Goal: Transaction & Acquisition: Purchase product/service

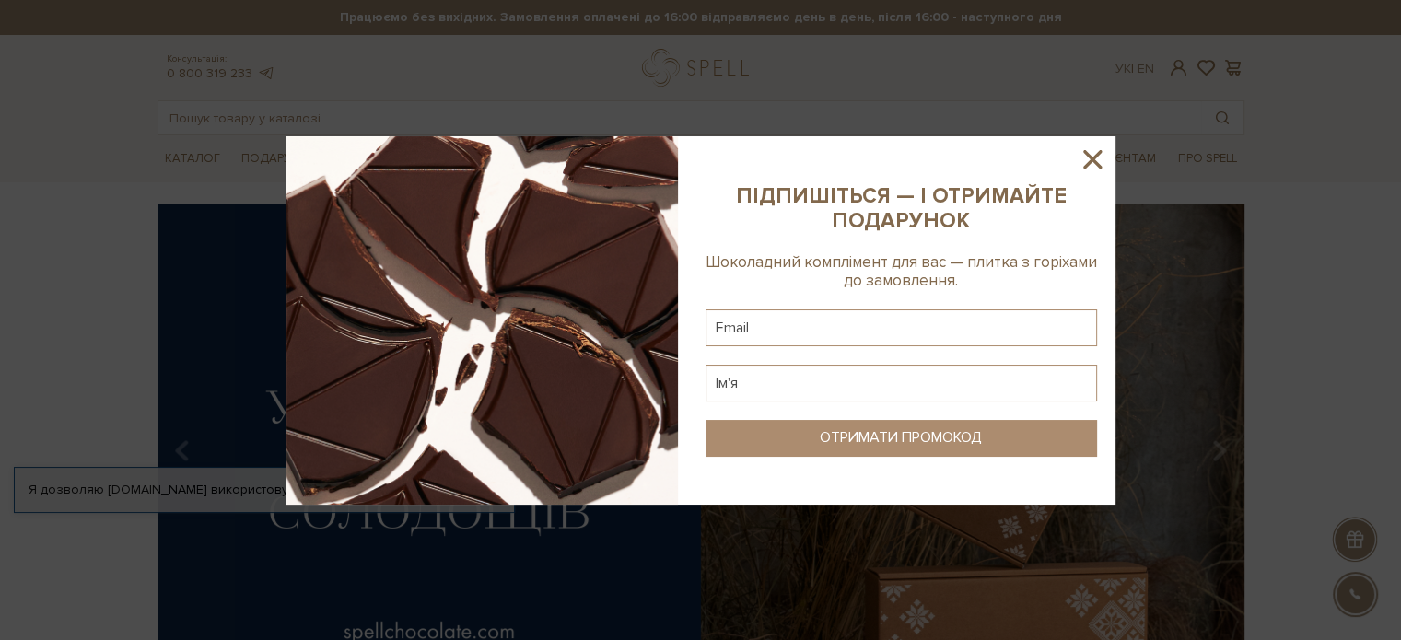
click at [1088, 149] on icon at bounding box center [1092, 159] width 31 height 31
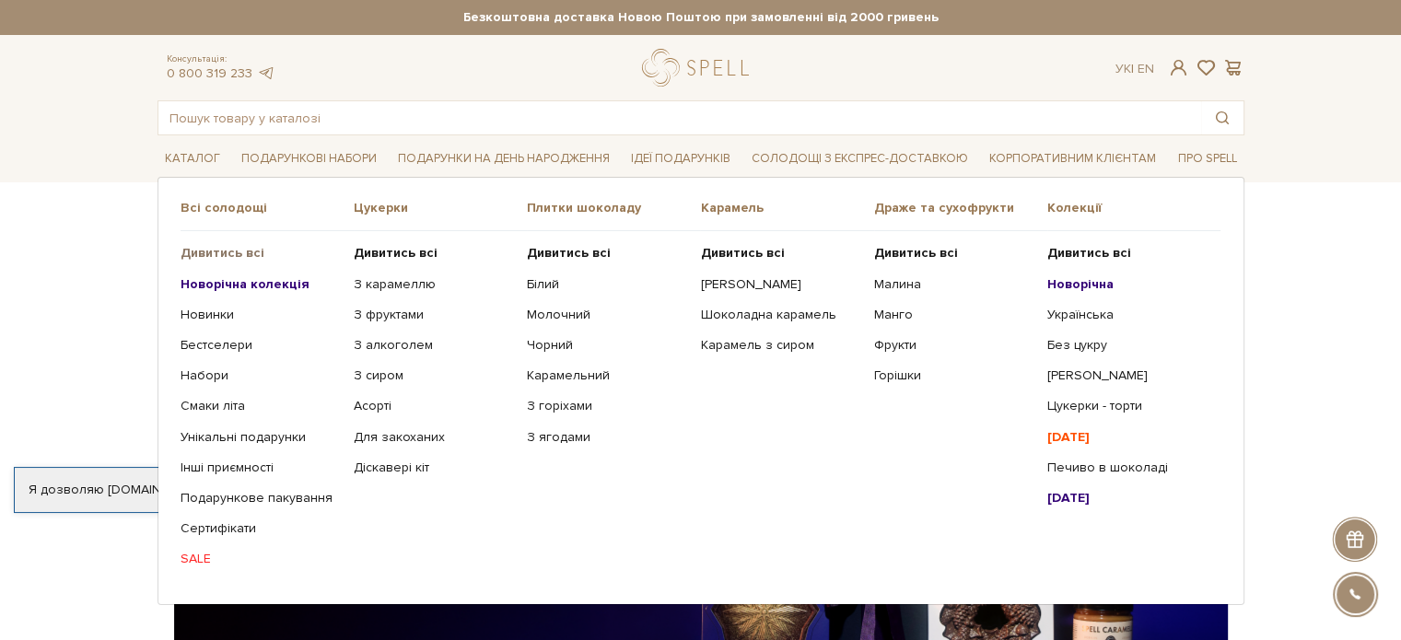
click at [210, 250] on b "Дивитись всі" at bounding box center [223, 253] width 84 height 16
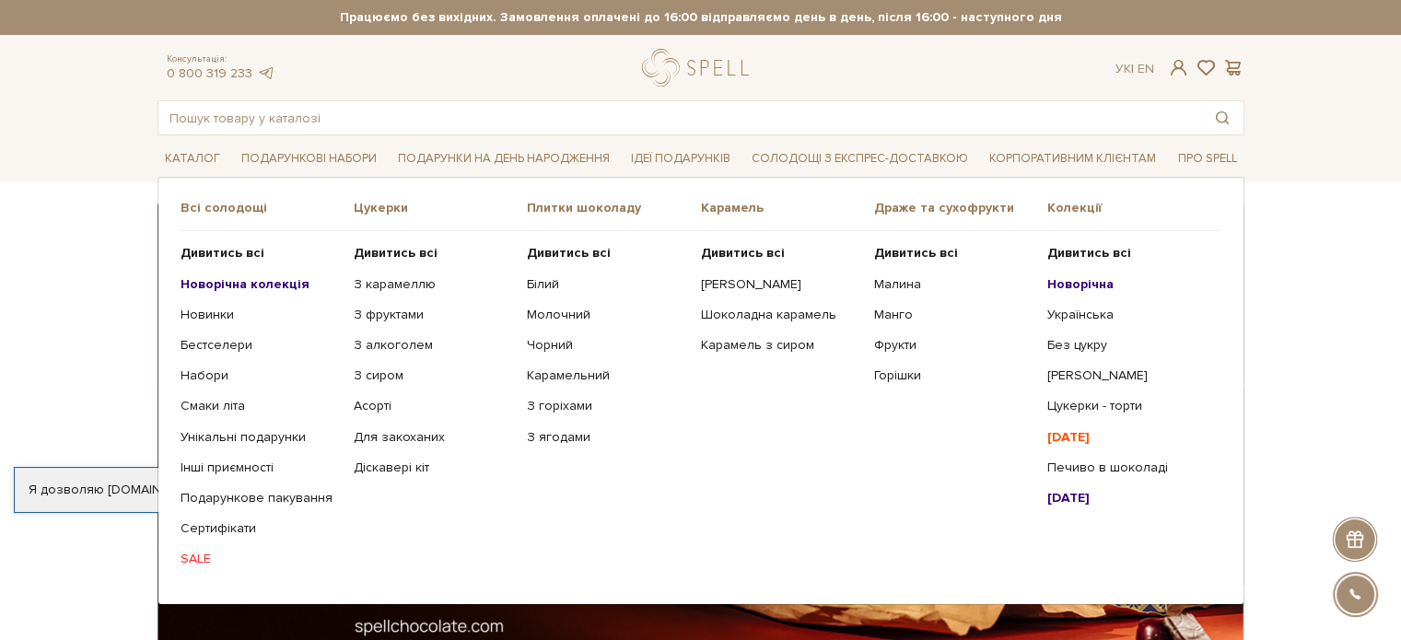
click at [205, 279] on b "Новорічна колекція" at bounding box center [245, 284] width 129 height 16
click at [203, 280] on b "Новорічна колекція" at bounding box center [245, 284] width 129 height 16
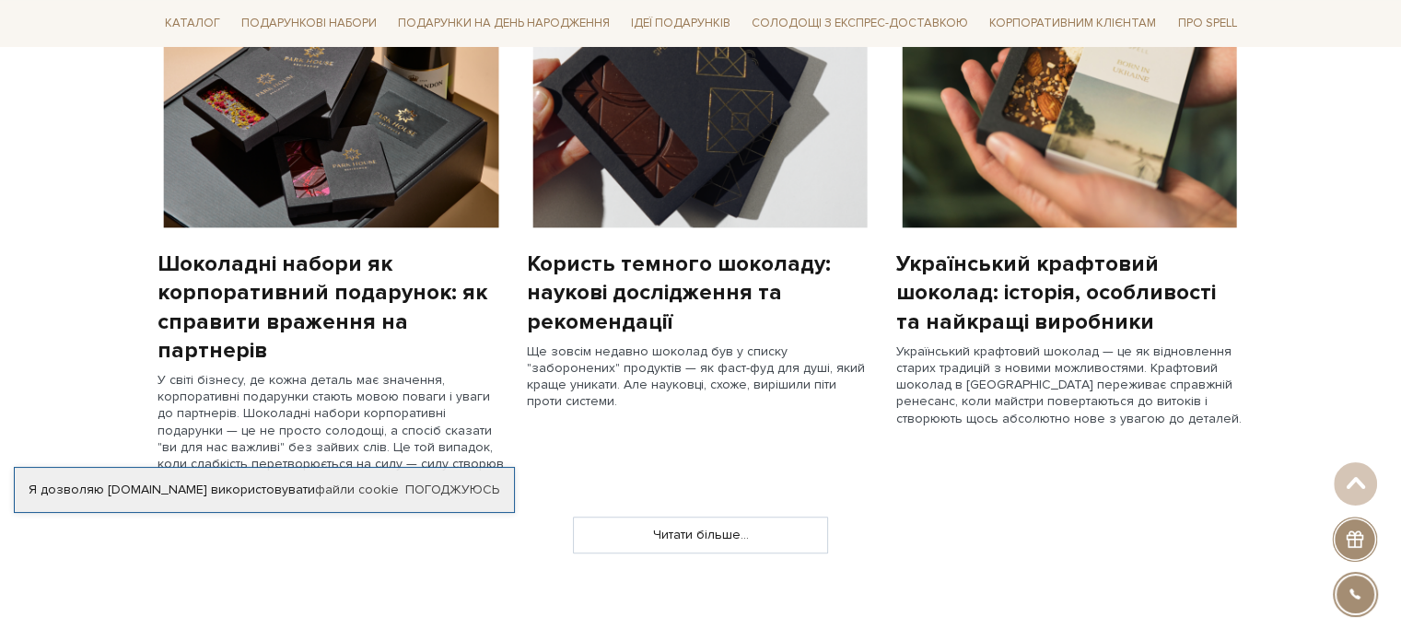
scroll to position [1763, 0]
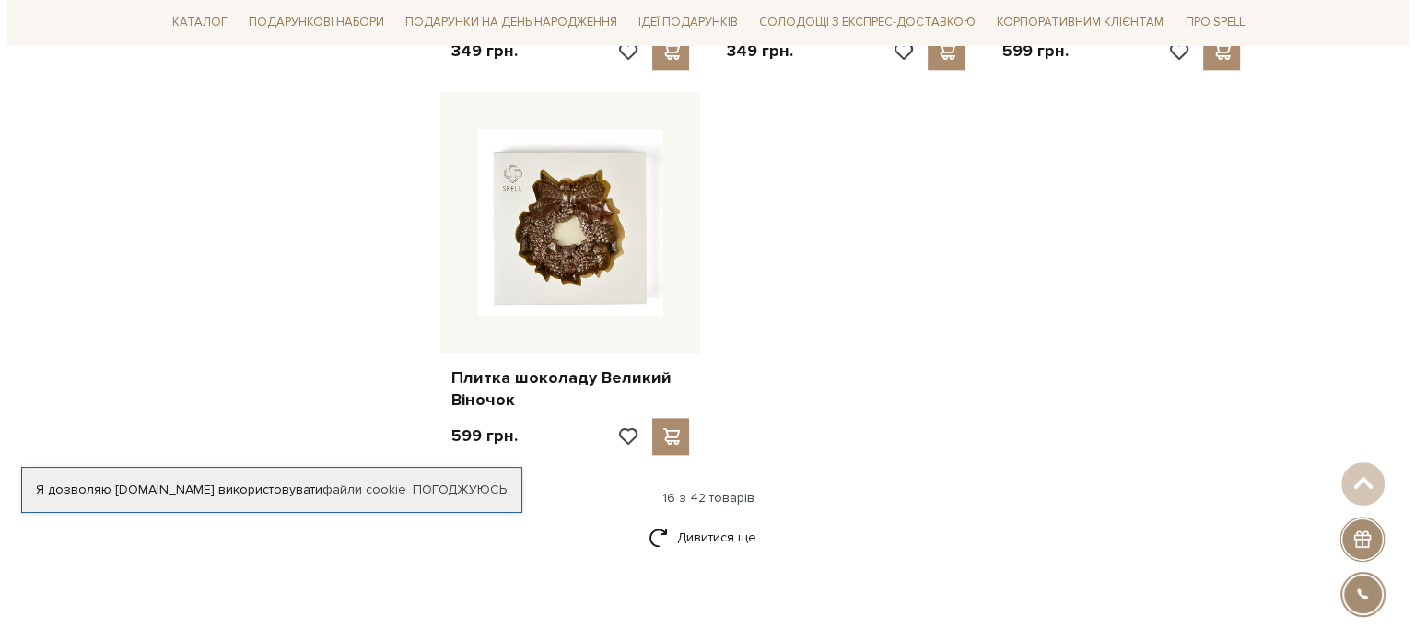
scroll to position [2210, 0]
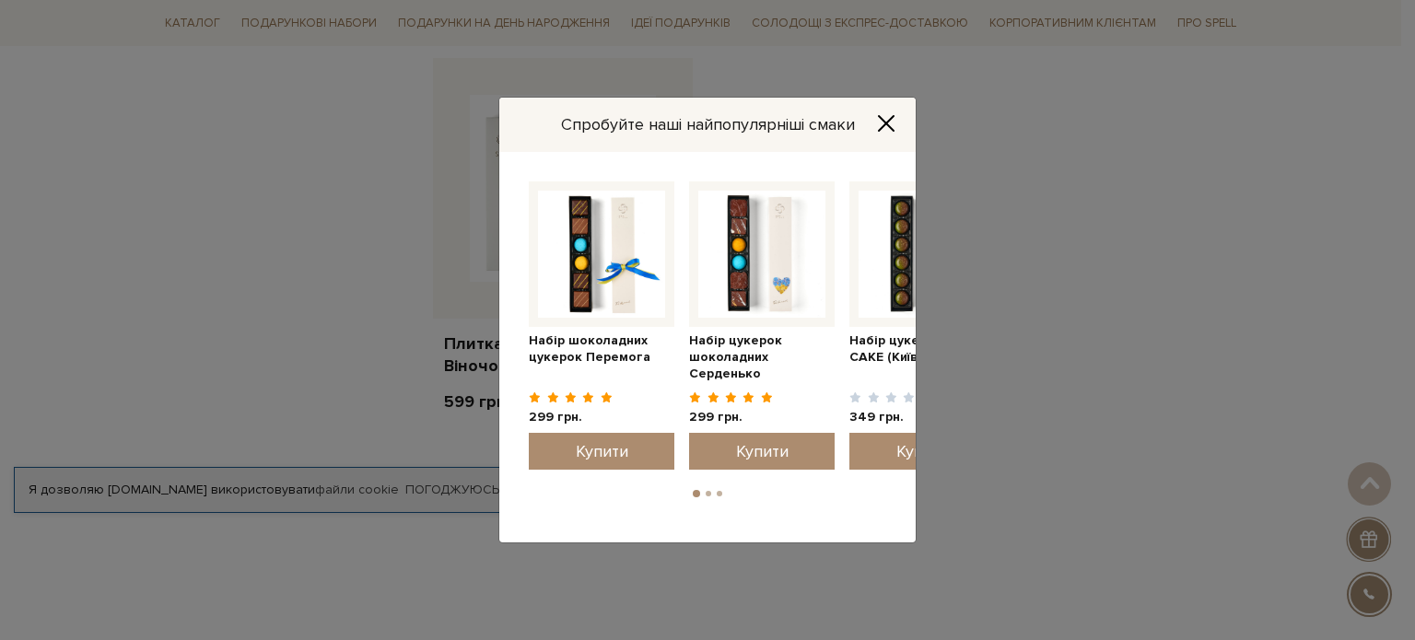
click at [890, 121] on icon "Close" at bounding box center [886, 123] width 15 height 15
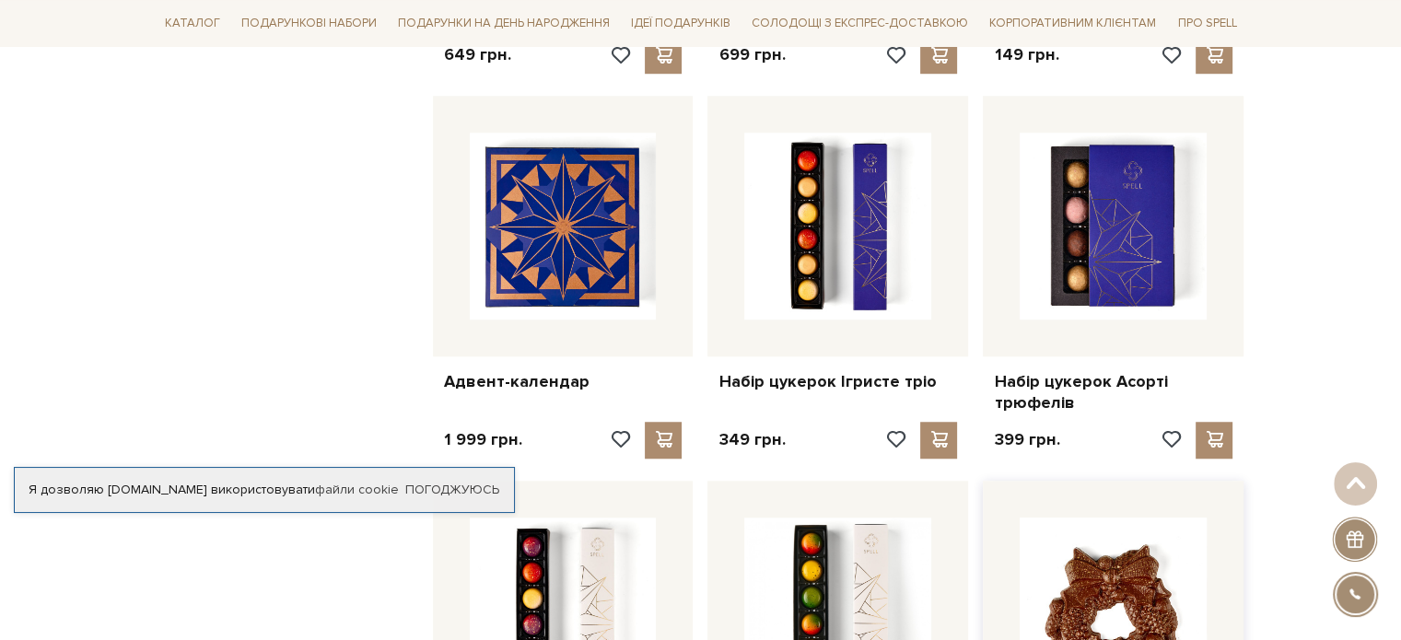
scroll to position [1381, 0]
